Goal: Task Accomplishment & Management: Use online tool/utility

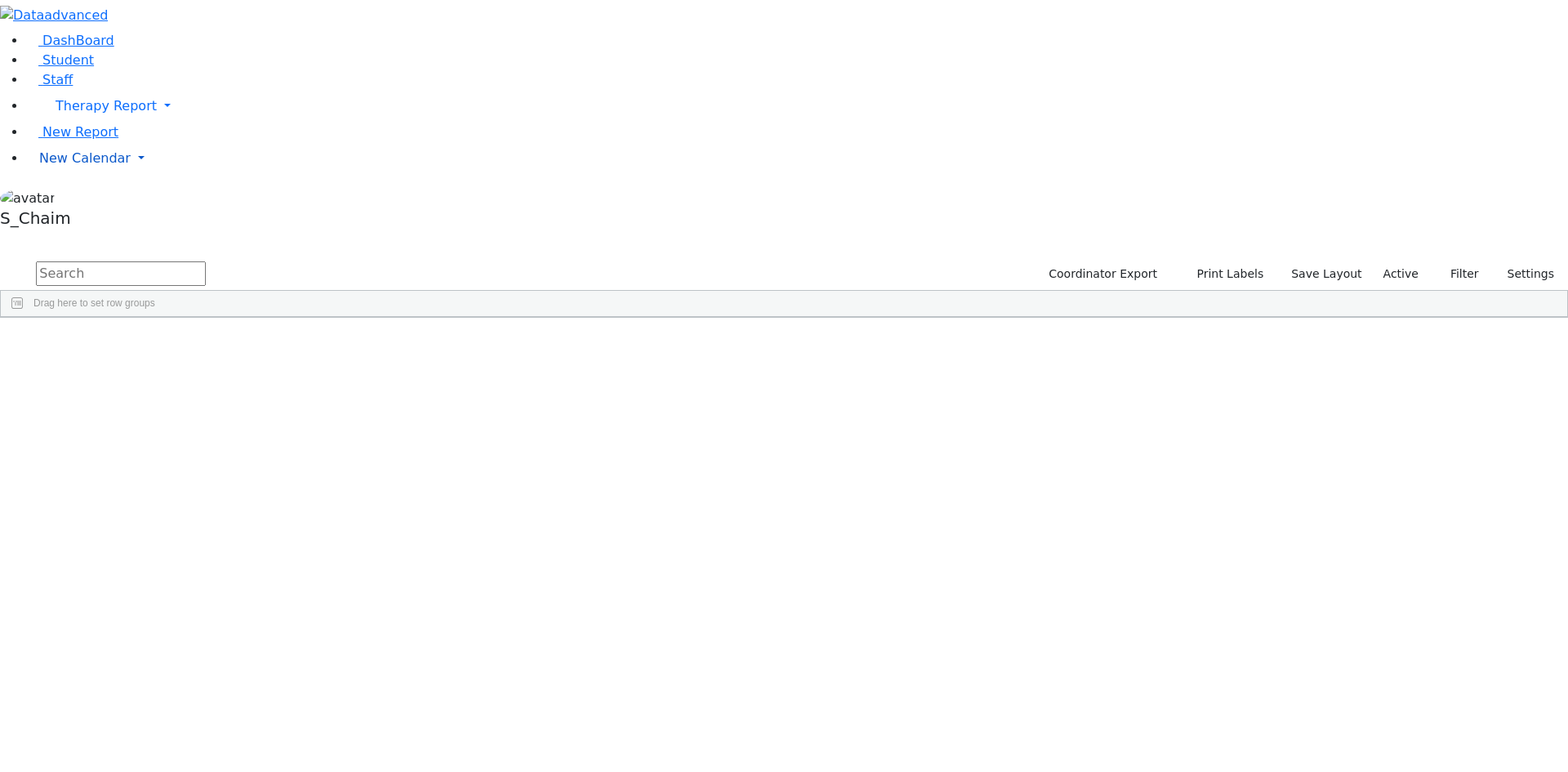
click at [111, 166] on span "New Calendar" at bounding box center [85, 158] width 91 height 16
click at [88, 218] on span "Teacher Report" at bounding box center [88, 210] width 98 height 16
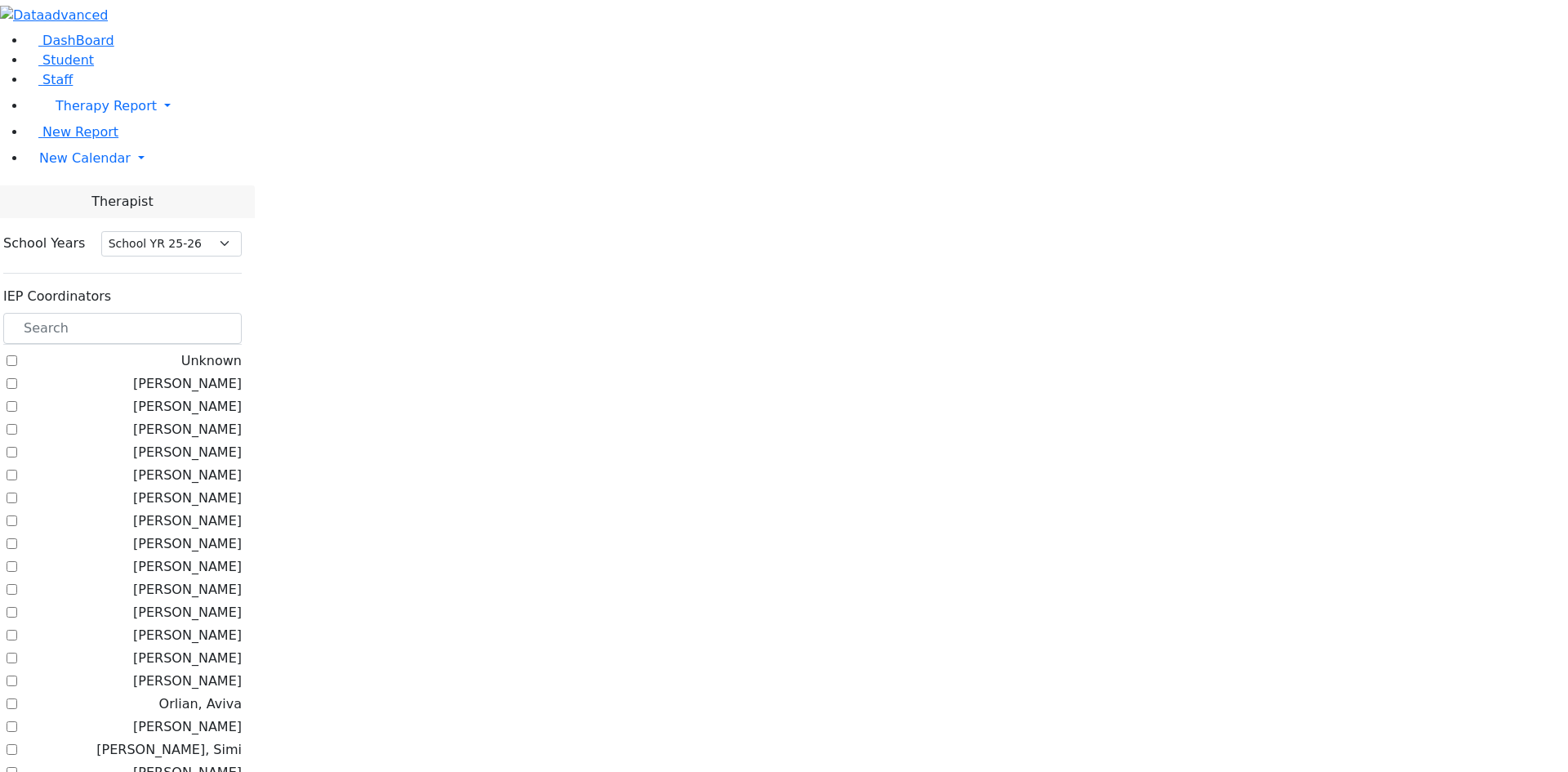
select select "212"
checkbox input "true"
